Goal: Information Seeking & Learning: Learn about a topic

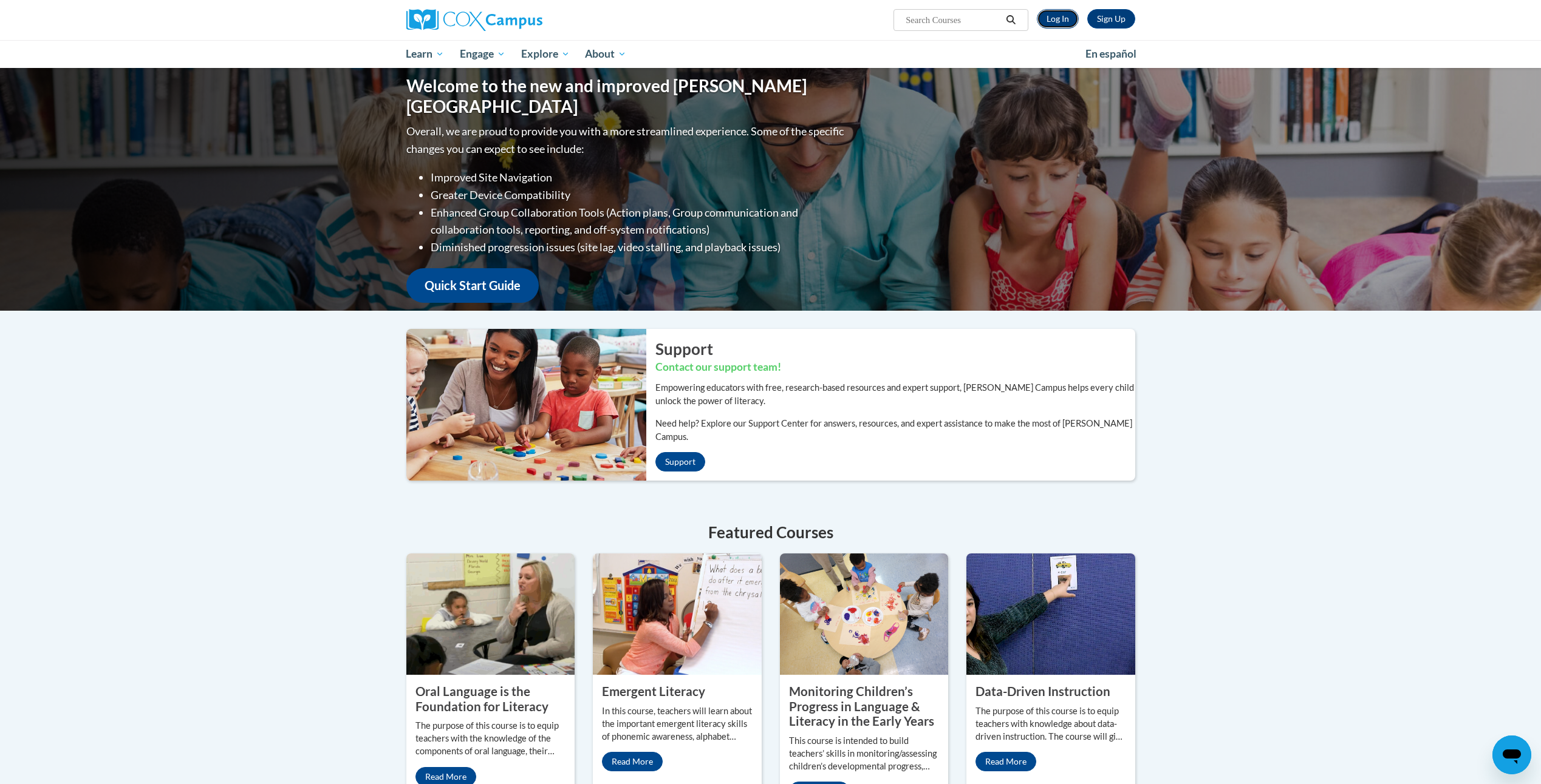
drag, startPoint x: 1070, startPoint y: 17, endPoint x: 1065, endPoint y: 13, distance: 6.4
click at [1069, 17] on link "Log In" at bounding box center [1058, 19] width 42 height 20
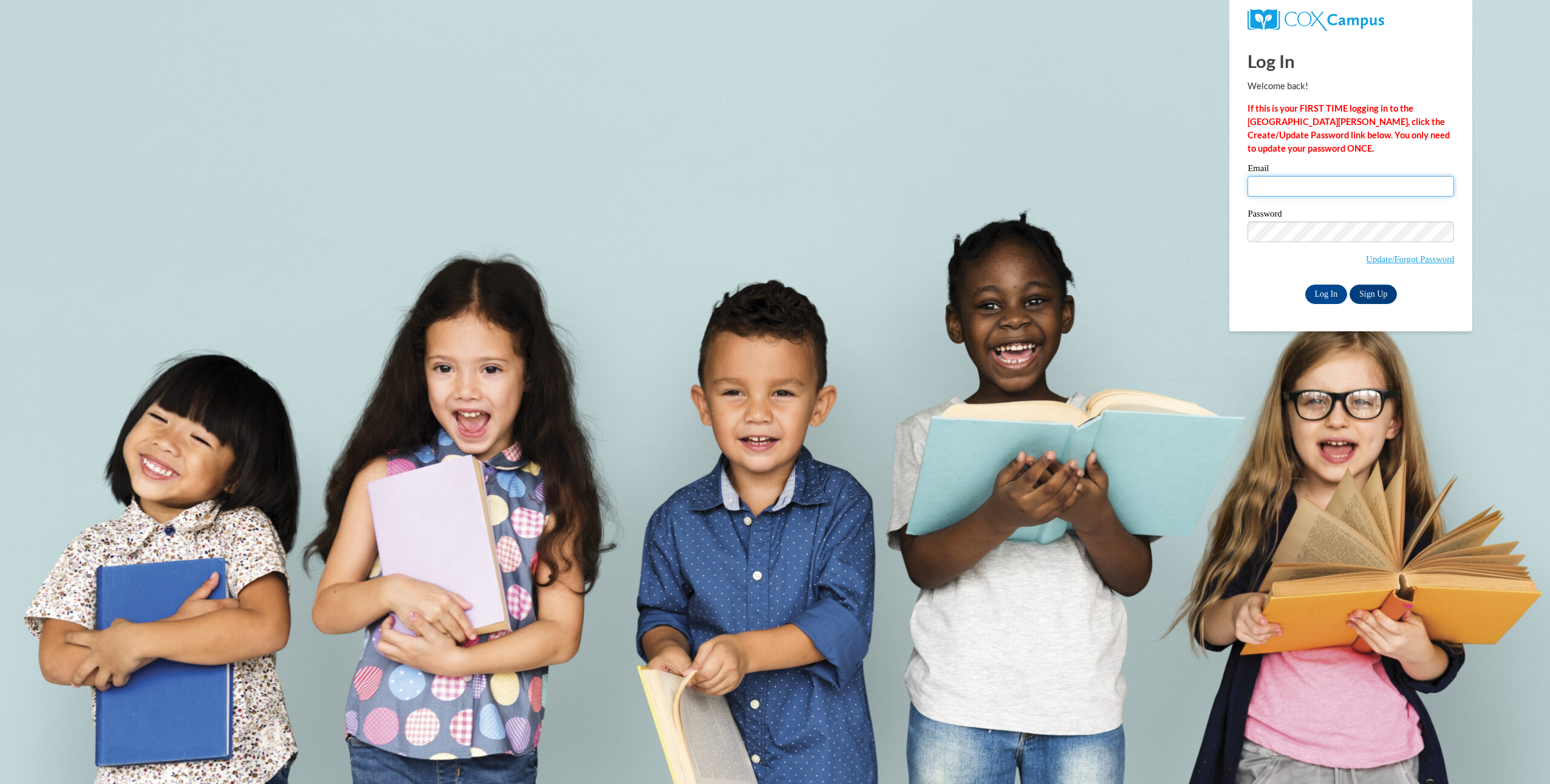
type input "at2170@msstate.edu"
click at [1328, 295] on input "Log In" at bounding box center [1326, 295] width 43 height 20
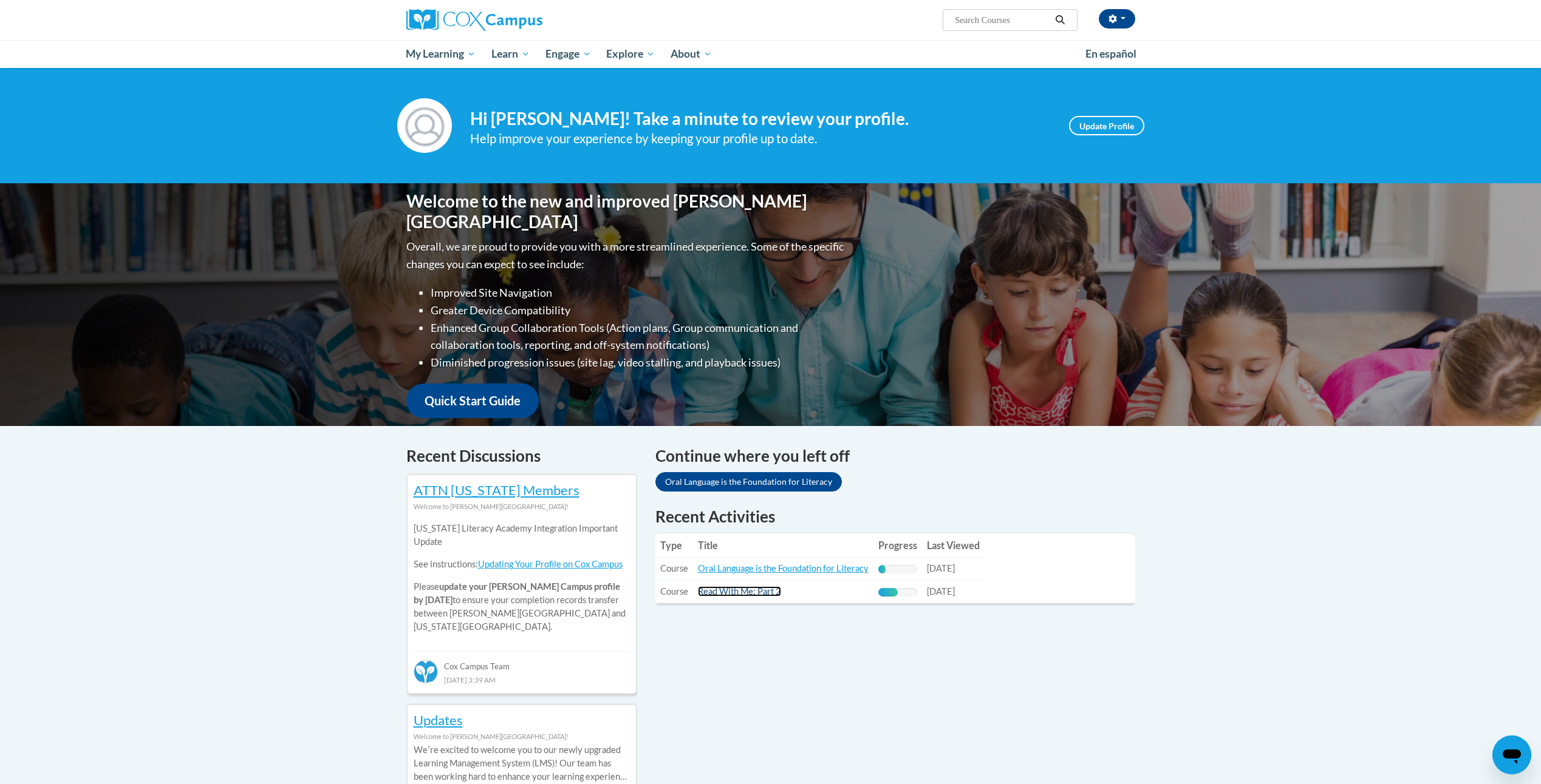
click at [757, 593] on link "Read With Me: Part 2" at bounding box center [740, 592] width 83 height 10
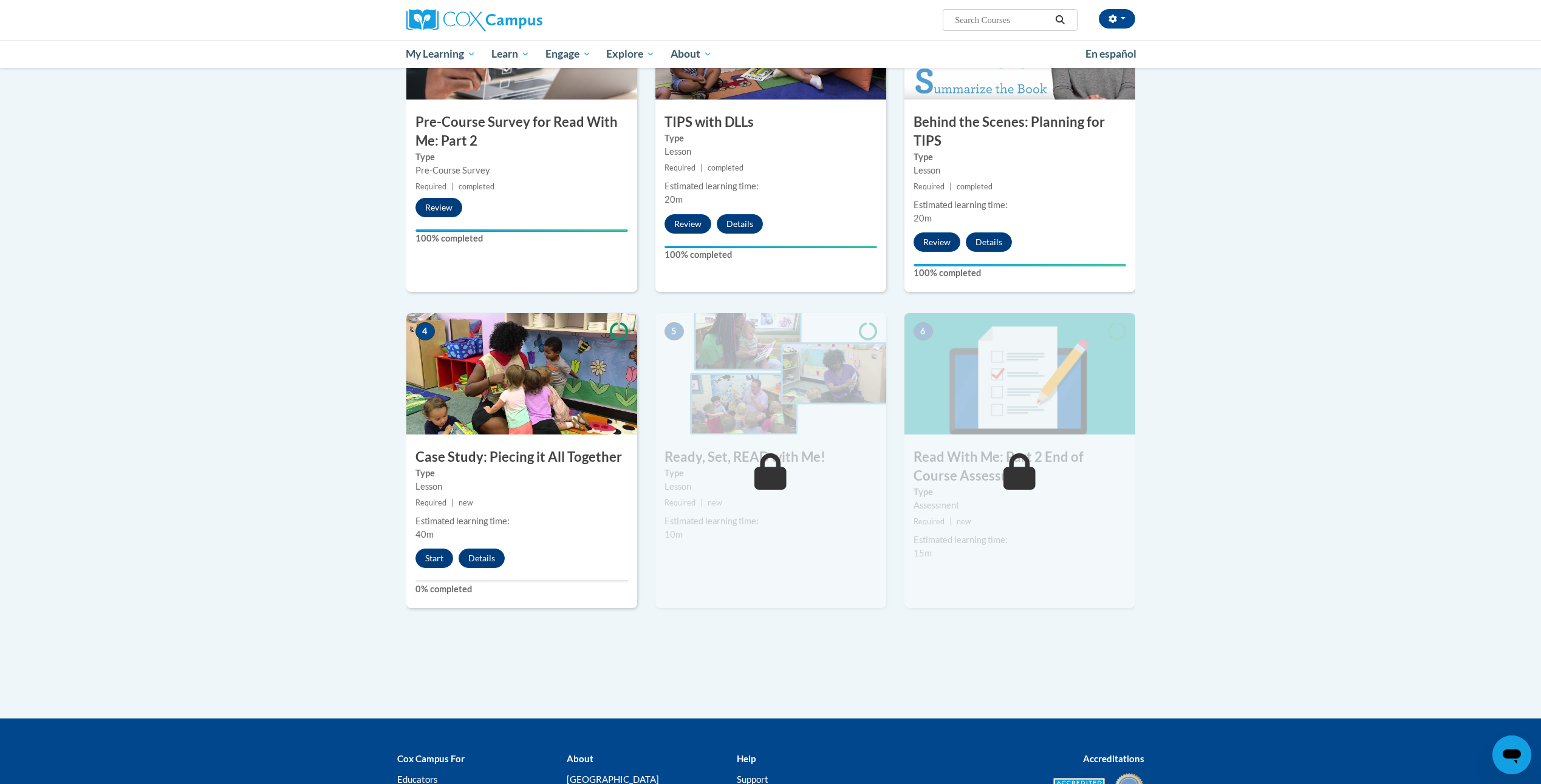
scroll to position [364, 0]
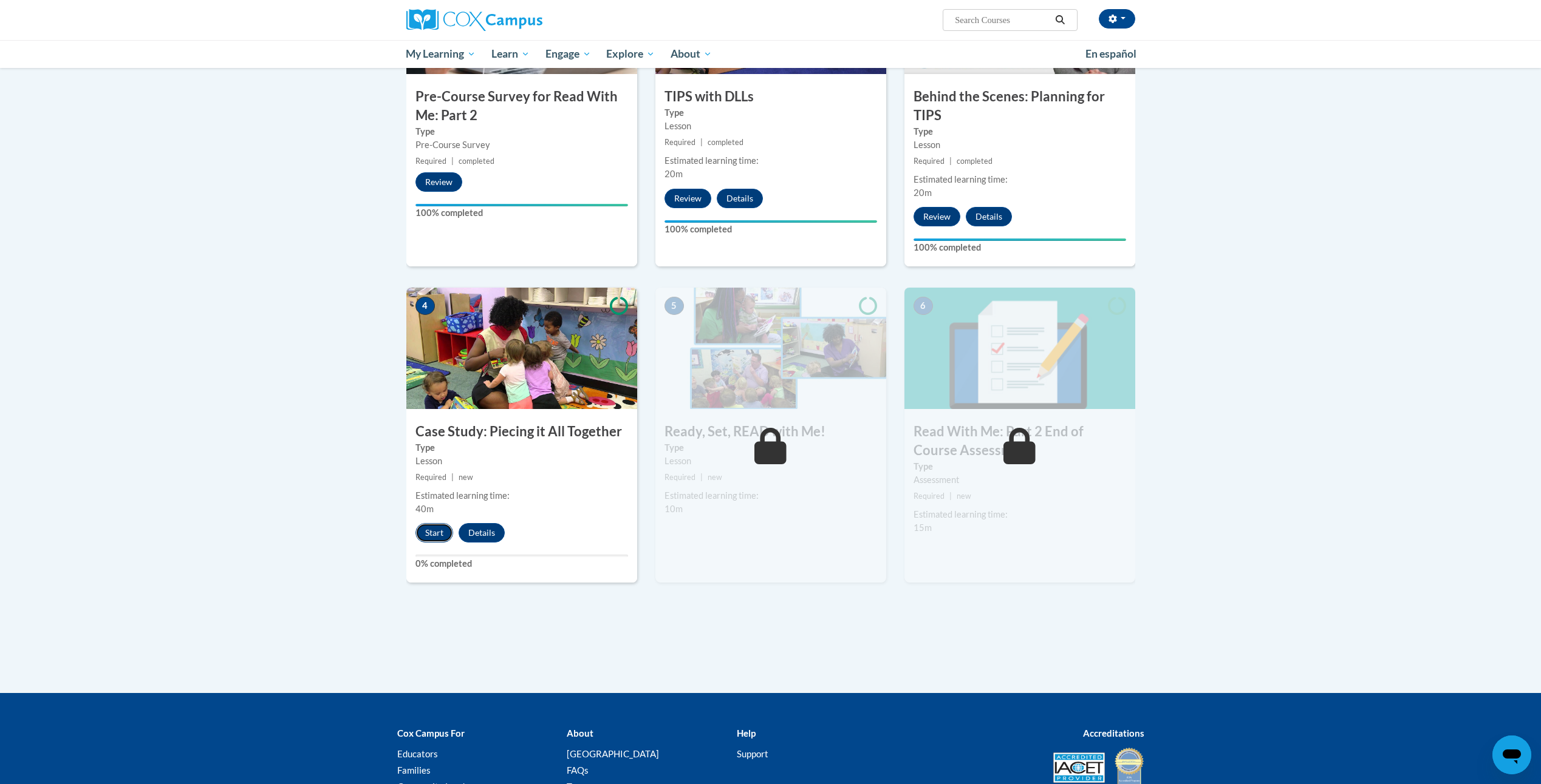
click at [435, 534] on button "Start" at bounding box center [435, 534] width 38 height 20
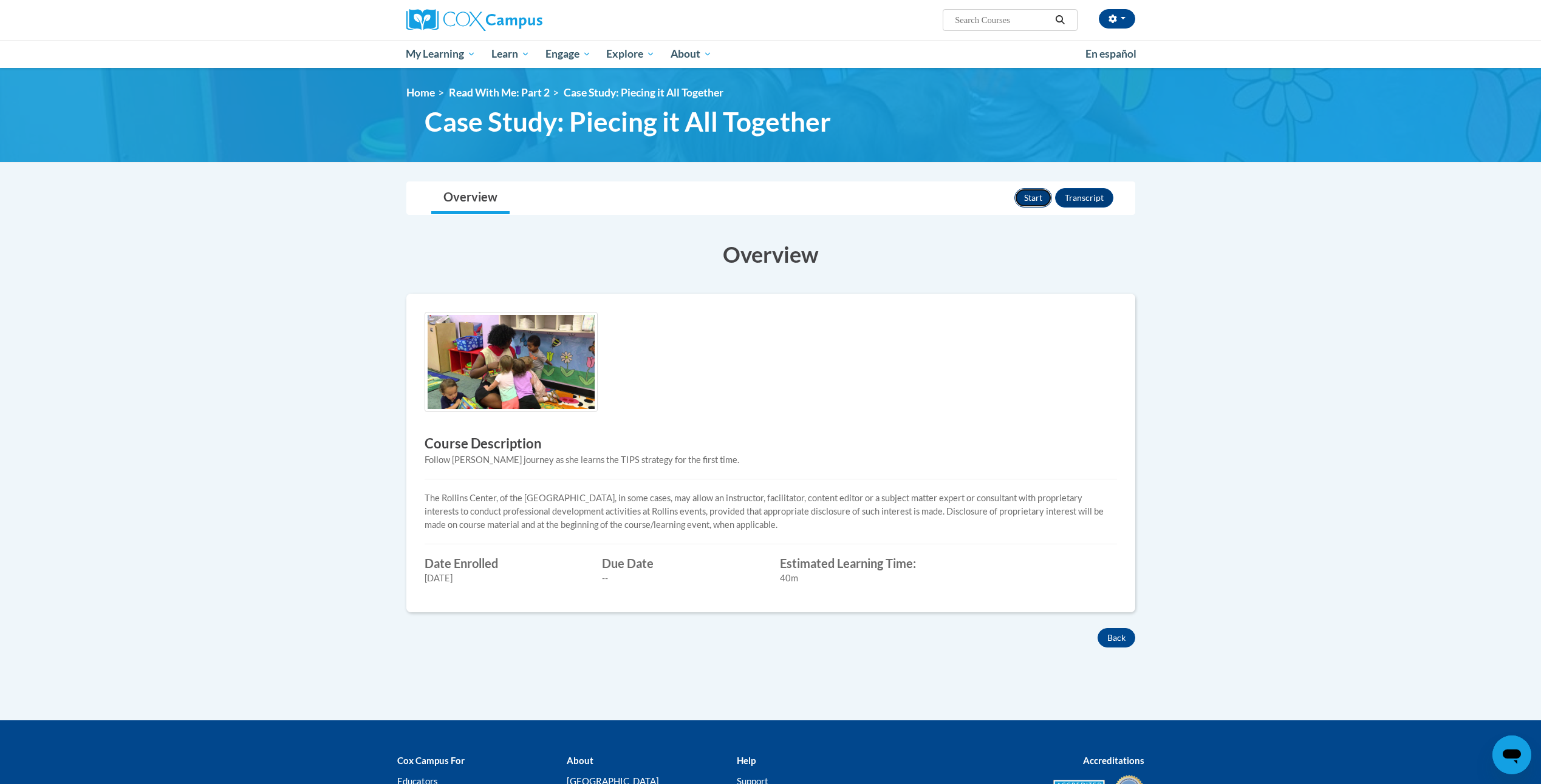
click at [1018, 200] on button "Start" at bounding box center [1033, 198] width 38 height 20
